Goal: Check status: Check status

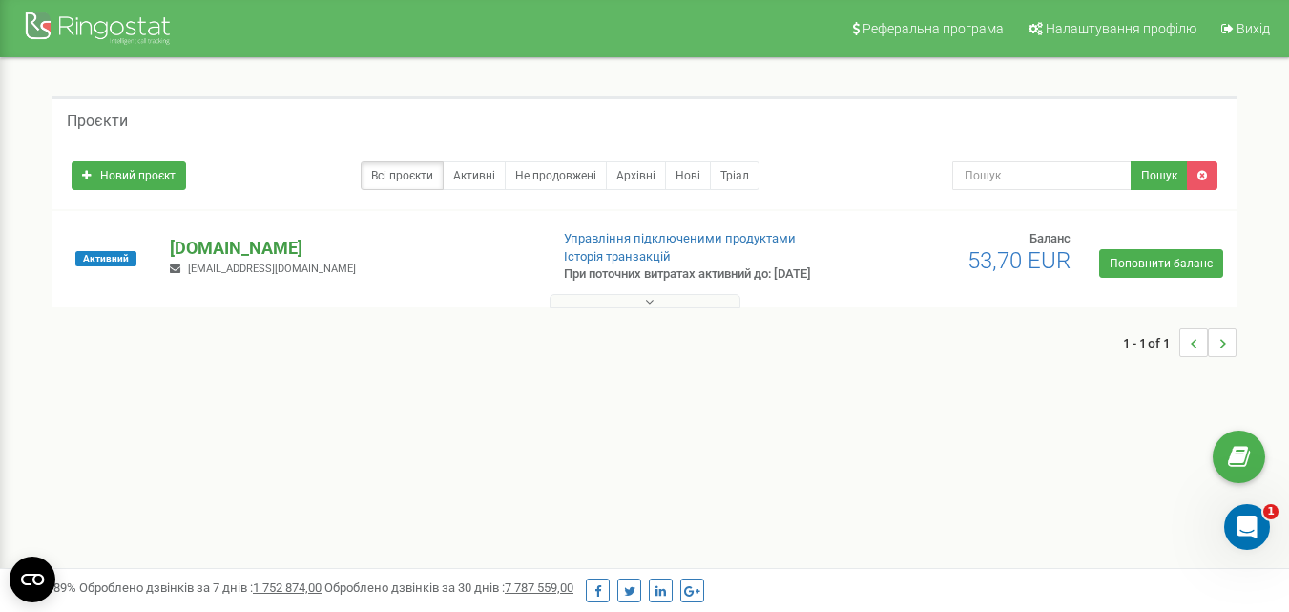
click at [211, 244] on p "[DOMAIN_NAME]" at bounding box center [351, 248] width 363 height 25
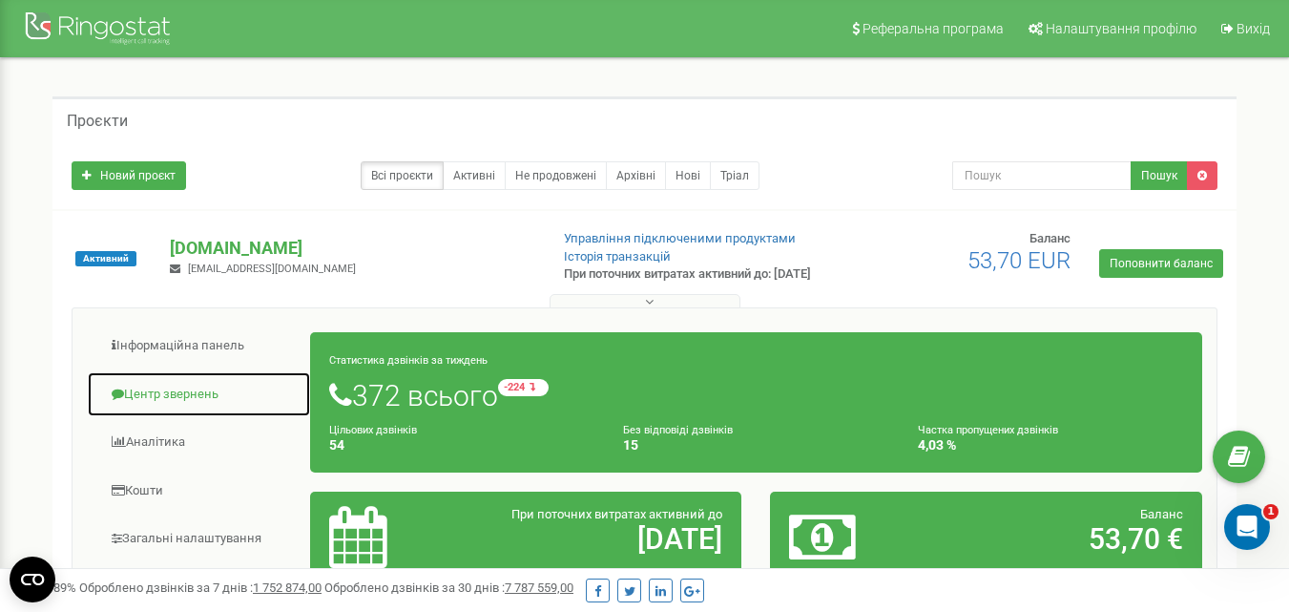
click at [176, 410] on link "Центр звернень" at bounding box center [199, 394] width 224 height 47
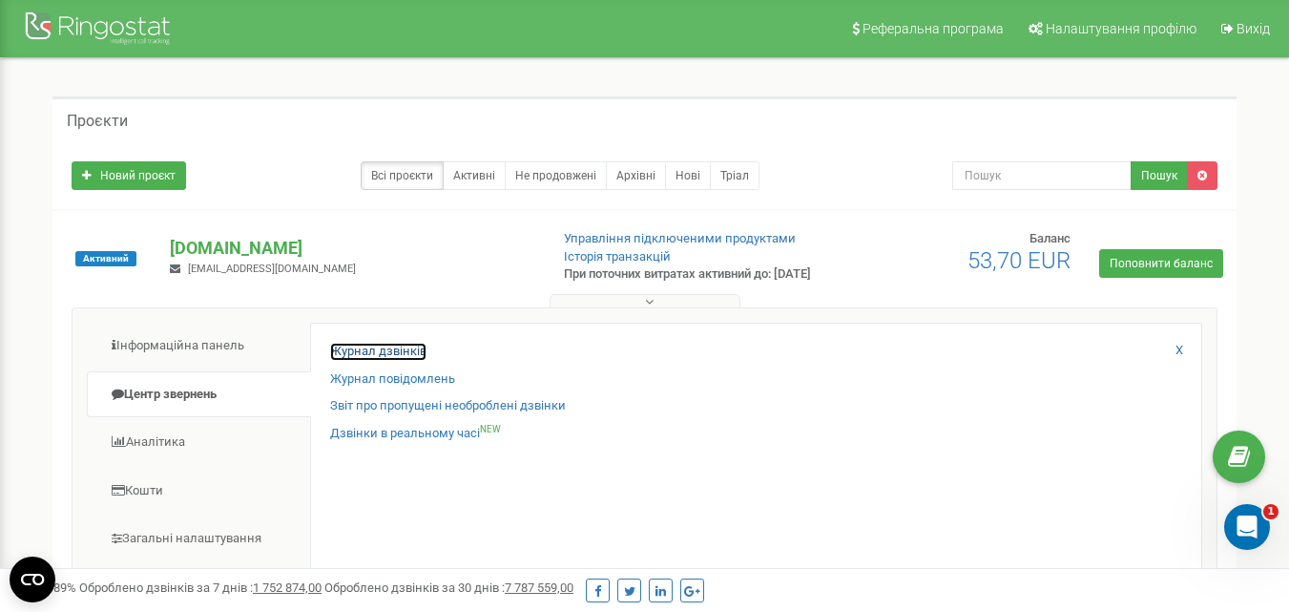
click at [337, 359] on link "Журнал дзвінків" at bounding box center [378, 351] width 96 height 18
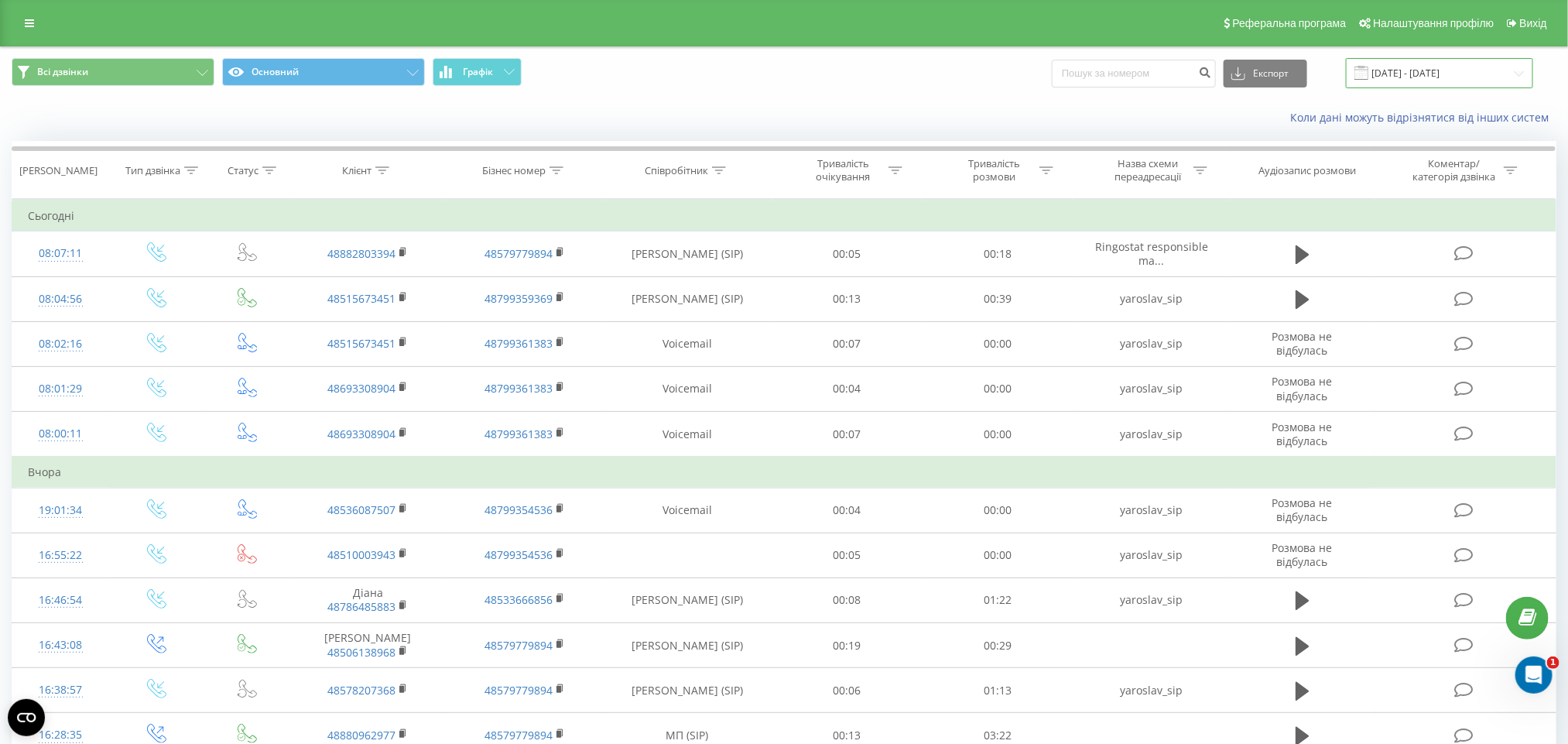
click at [1428, 82] on input "[DATE] - [DATE]" at bounding box center [1439, 73] width 187 height 30
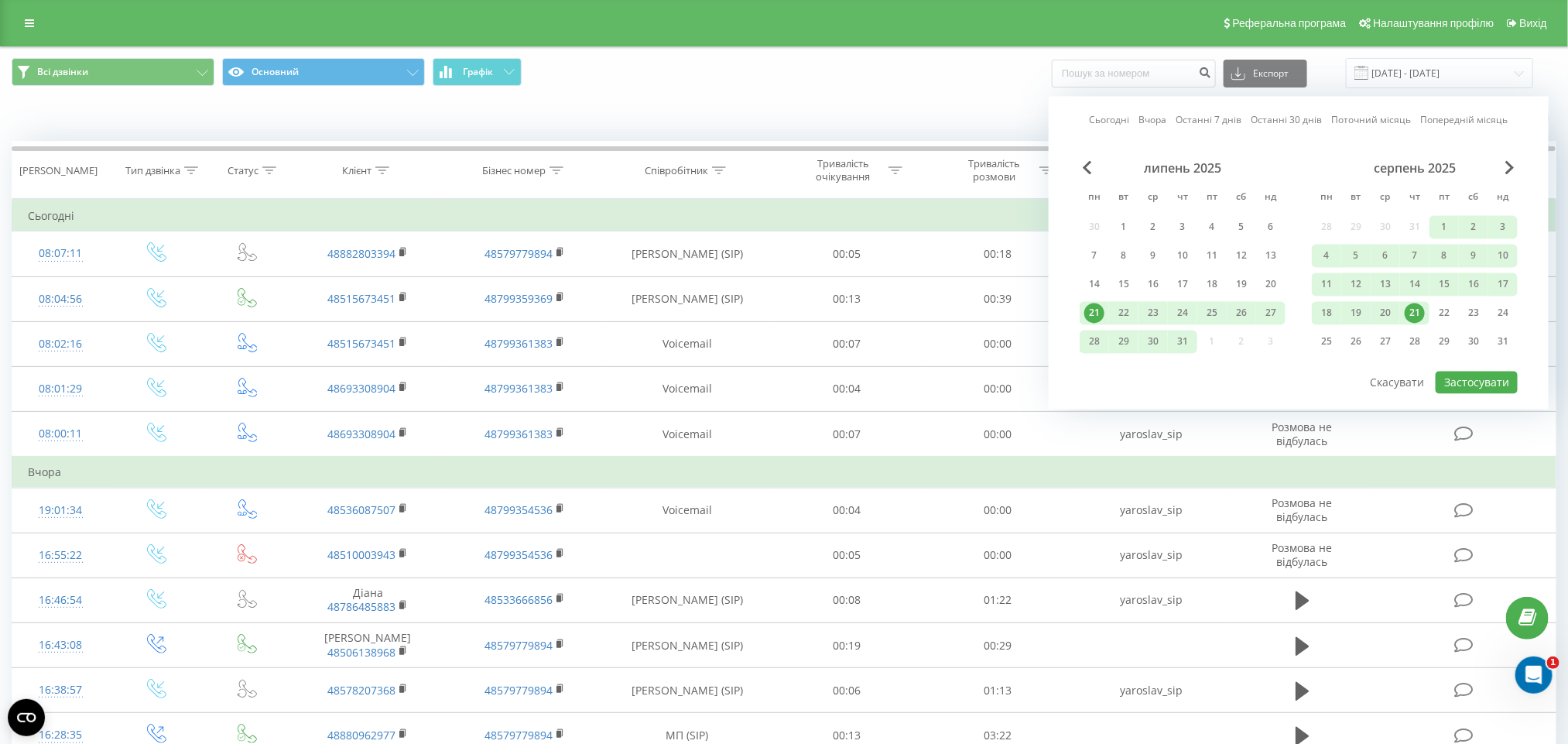
click at [1417, 304] on div "21" at bounding box center [1414, 313] width 20 height 20
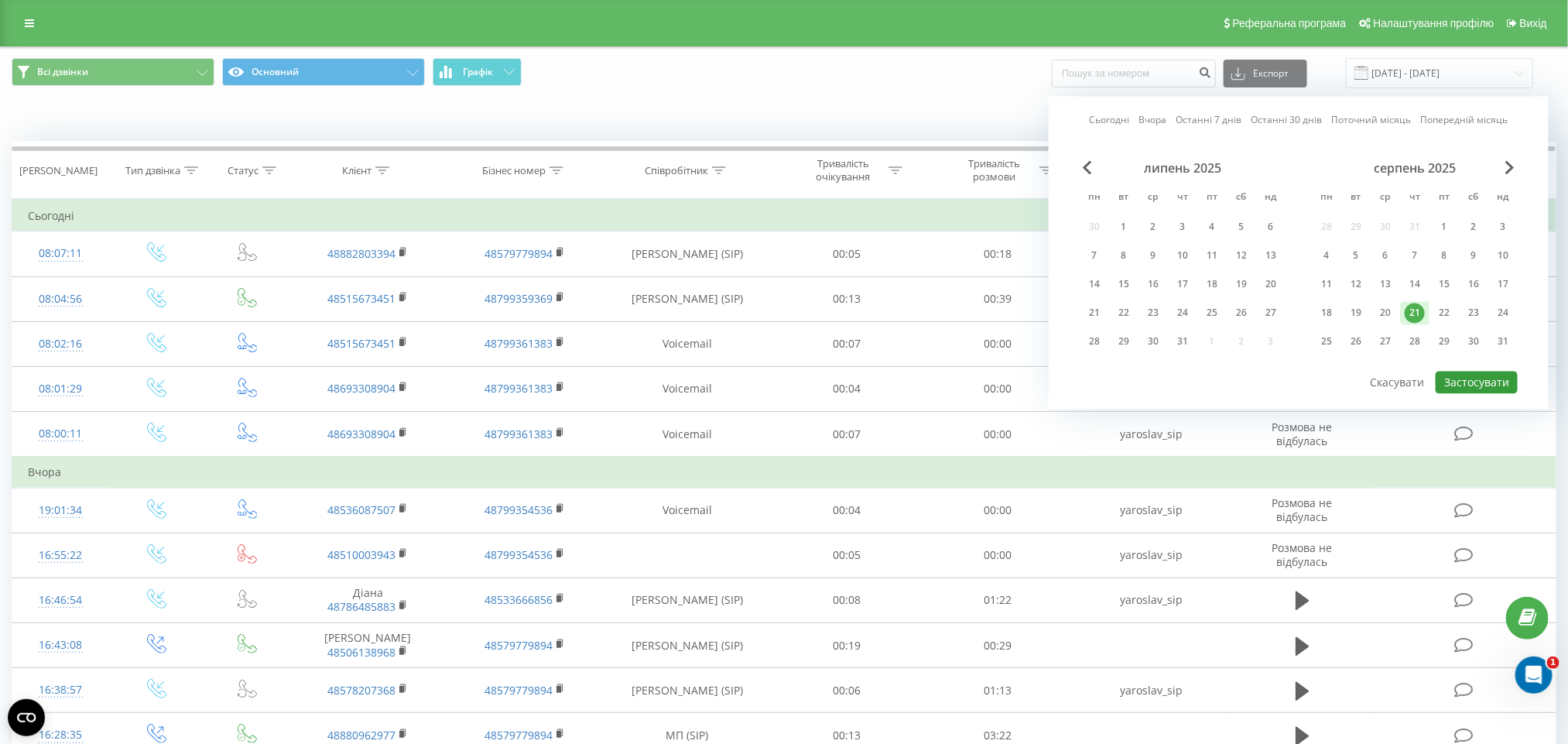
click at [1486, 376] on button "Застосувати" at bounding box center [1476, 383] width 82 height 23
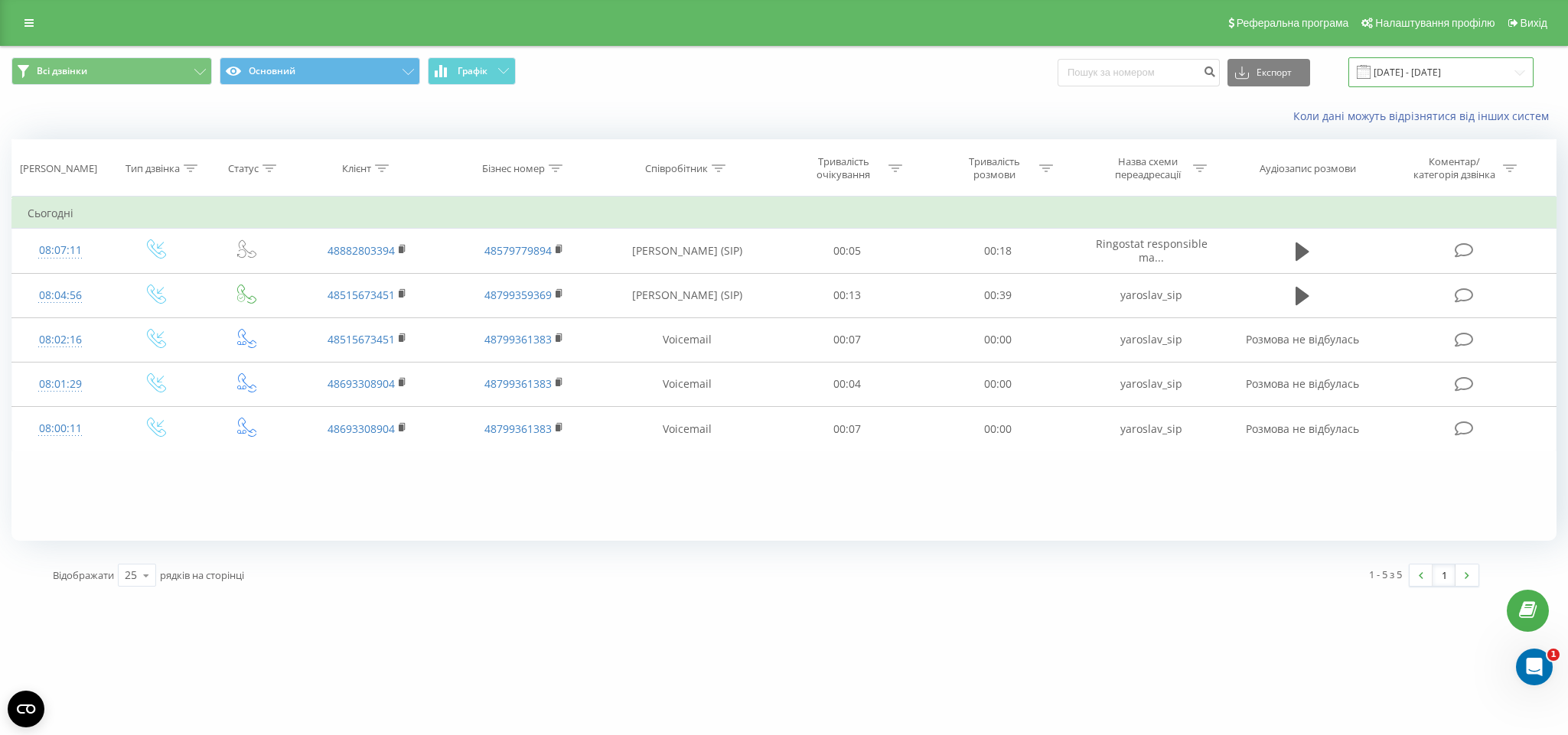
click at [1420, 75] on input "[DATE] - [DATE]" at bounding box center [1440, 72] width 185 height 30
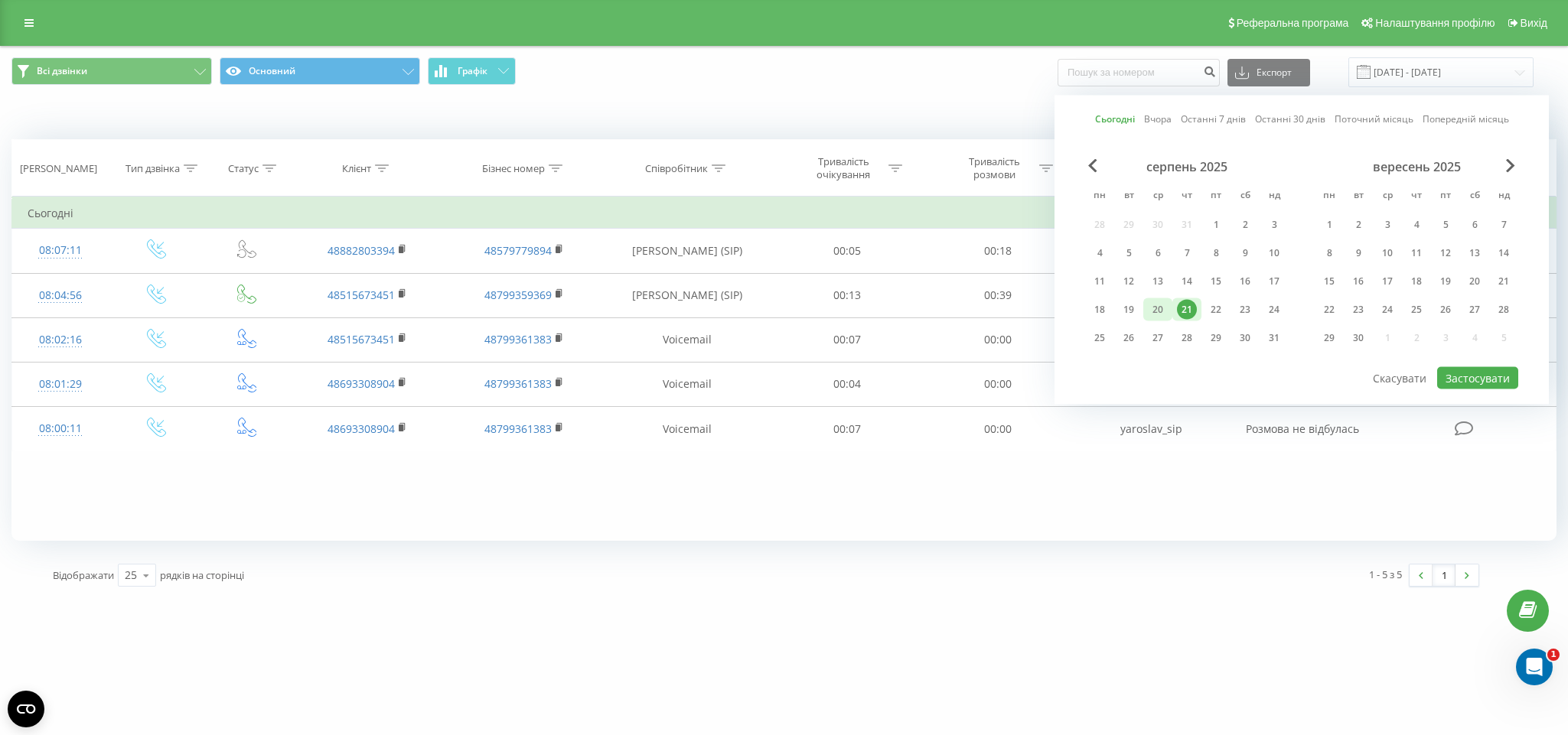
click at [1167, 300] on div "20" at bounding box center [1157, 309] width 20 height 20
click at [1460, 374] on button "Застосувати" at bounding box center [1477, 378] width 81 height 22
type input "[DATE] - [DATE]"
